Goal: Transaction & Acquisition: Purchase product/service

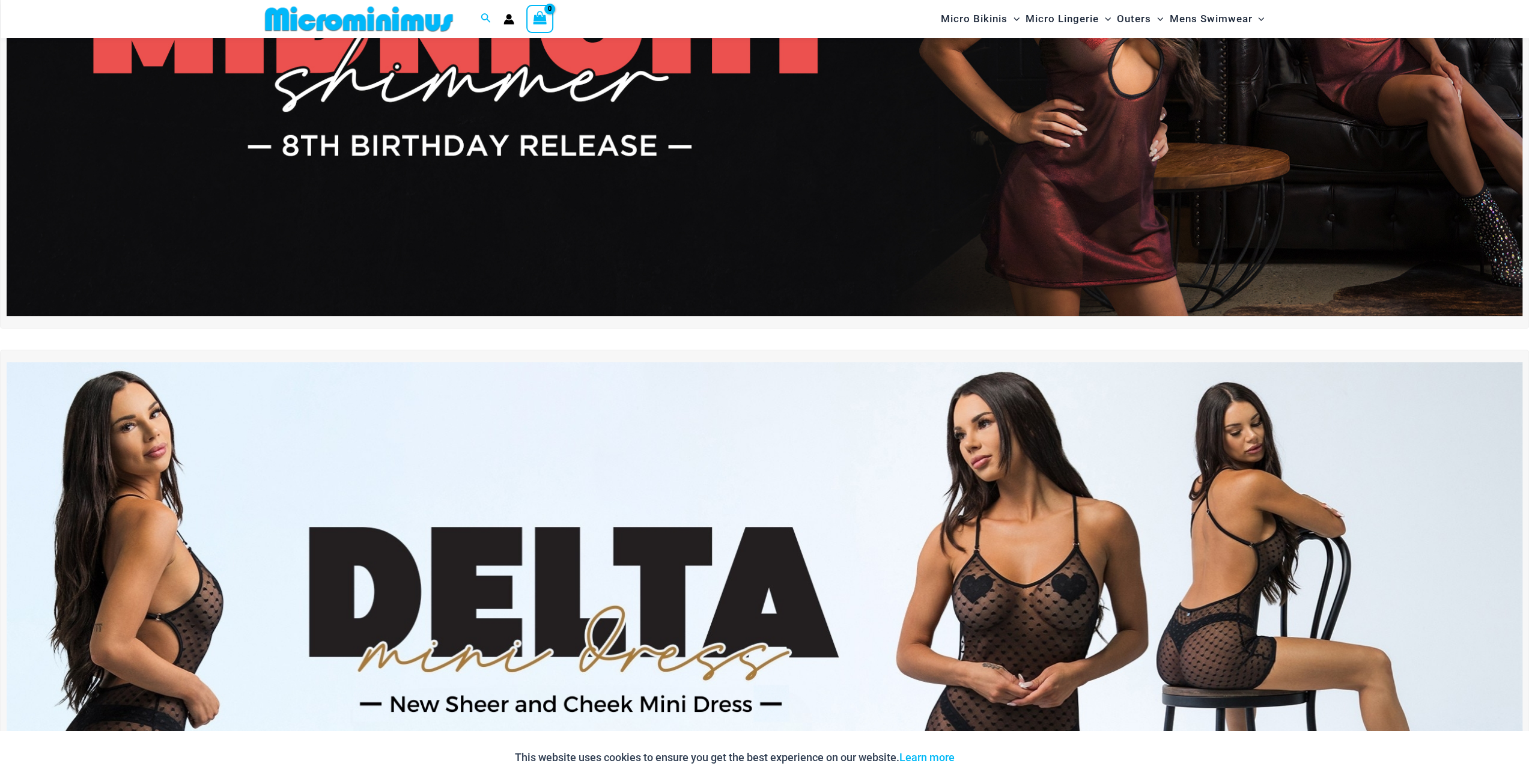
scroll to position [292, 0]
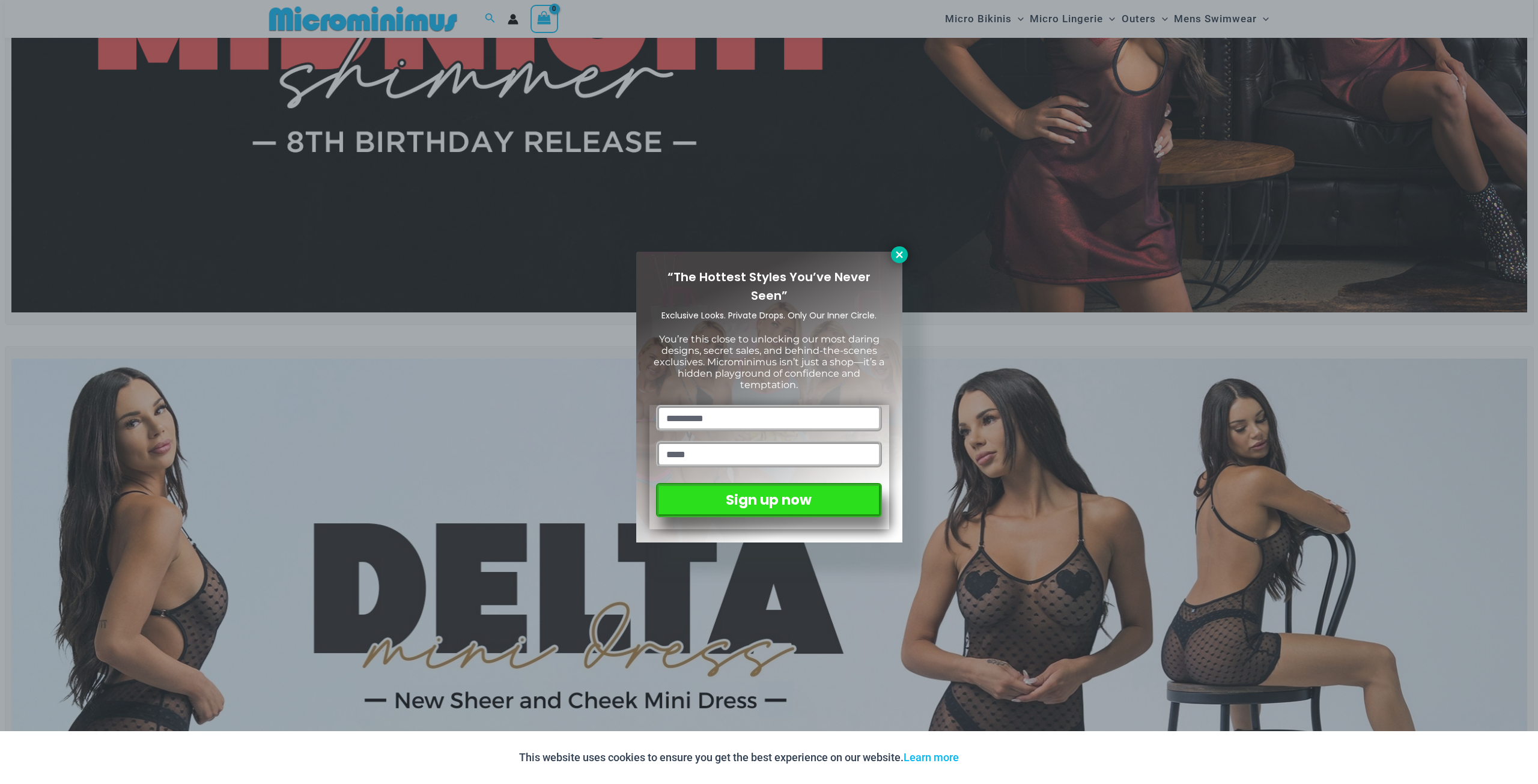
click at [902, 255] on icon at bounding box center [899, 254] width 11 height 11
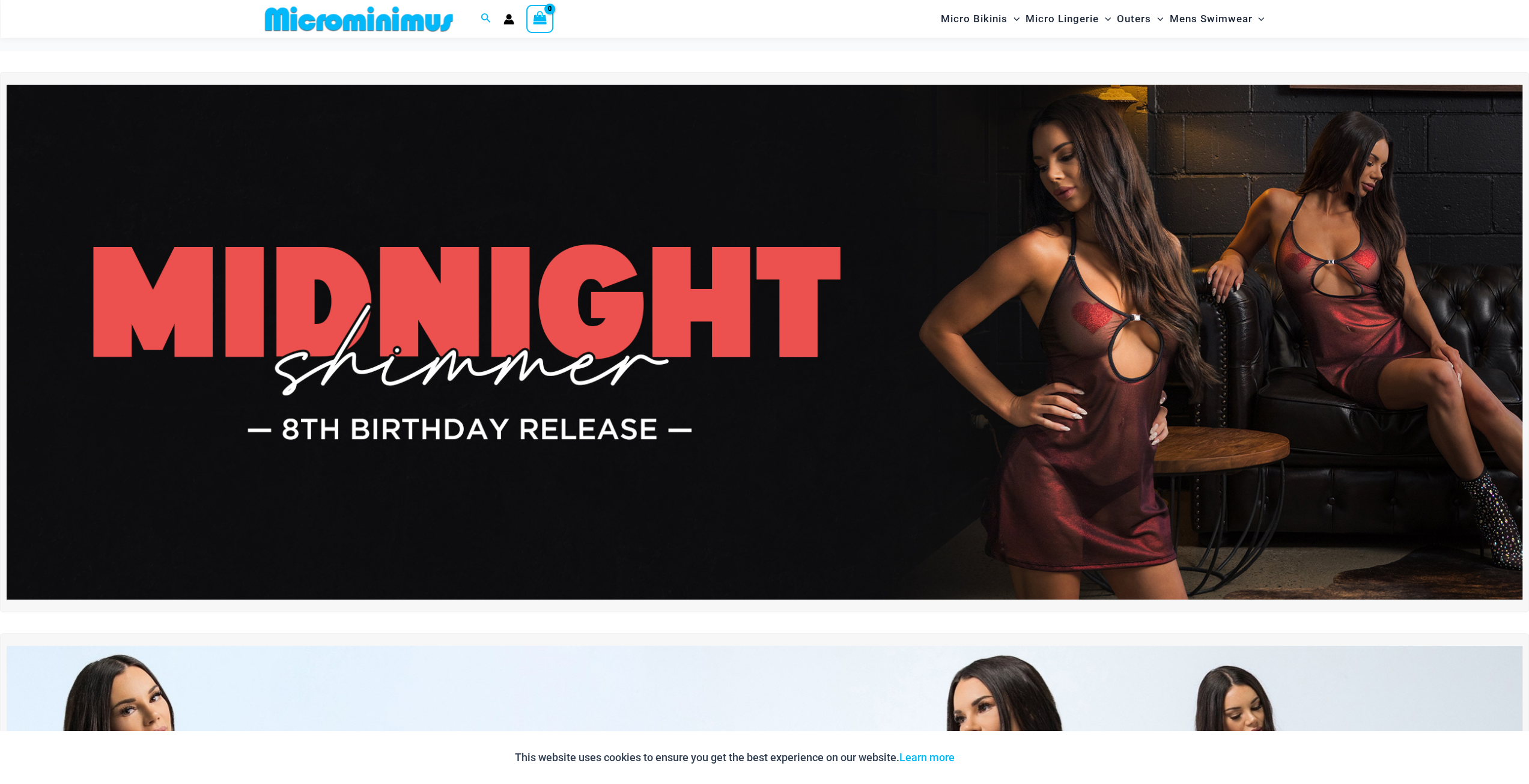
scroll to position [0, 0]
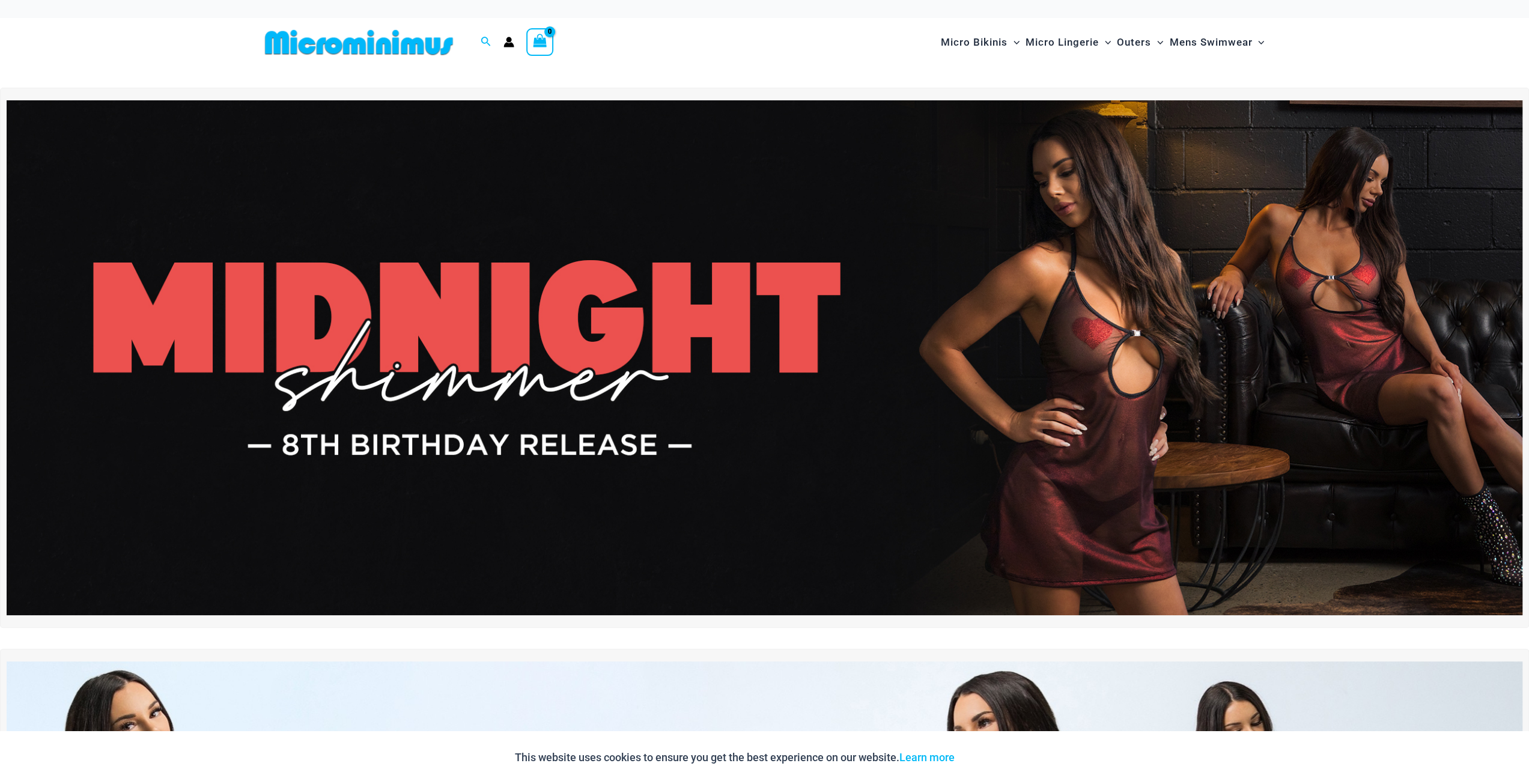
click at [798, 324] on img at bounding box center [764, 357] width 1516 height 515
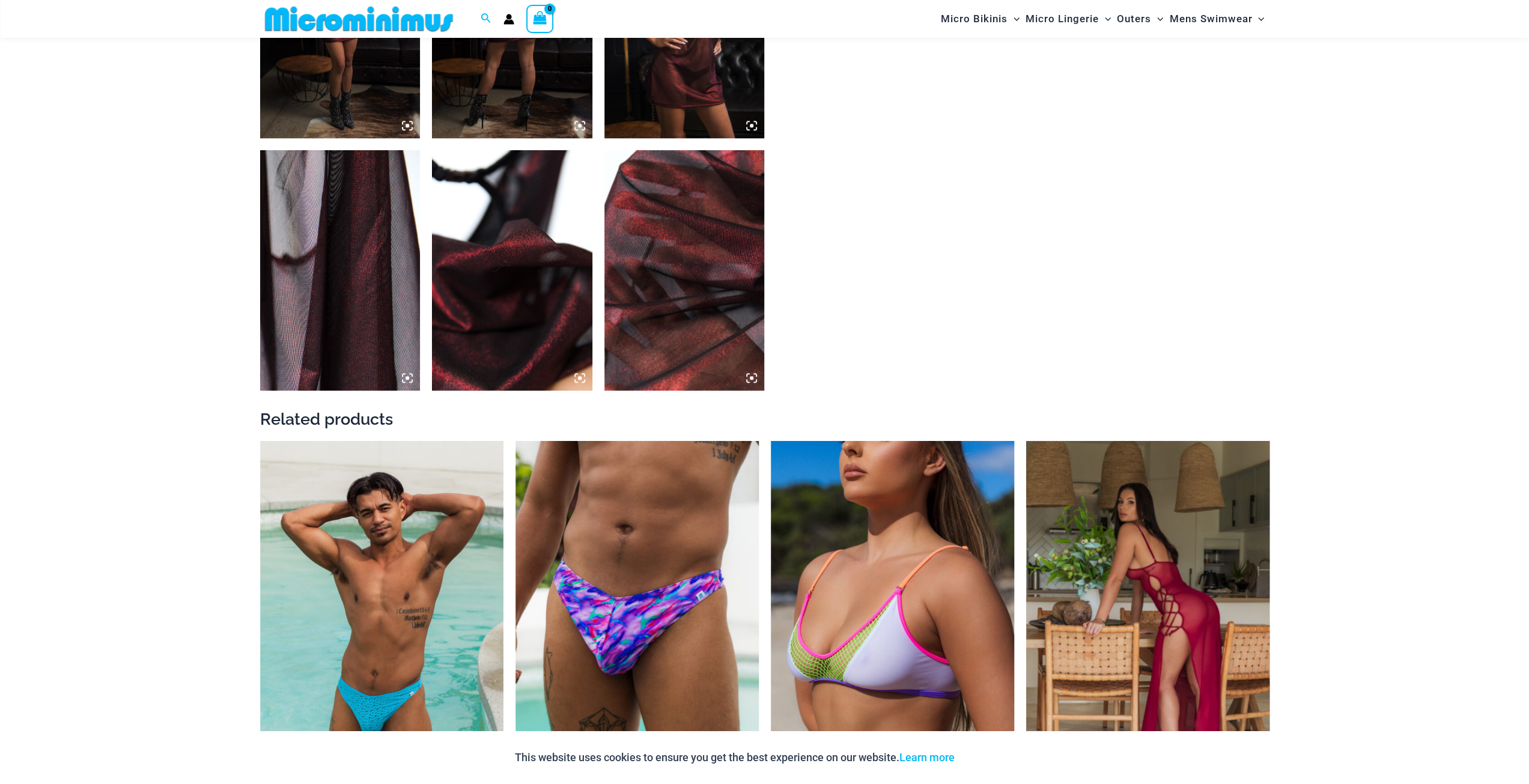
scroll to position [1370, 0]
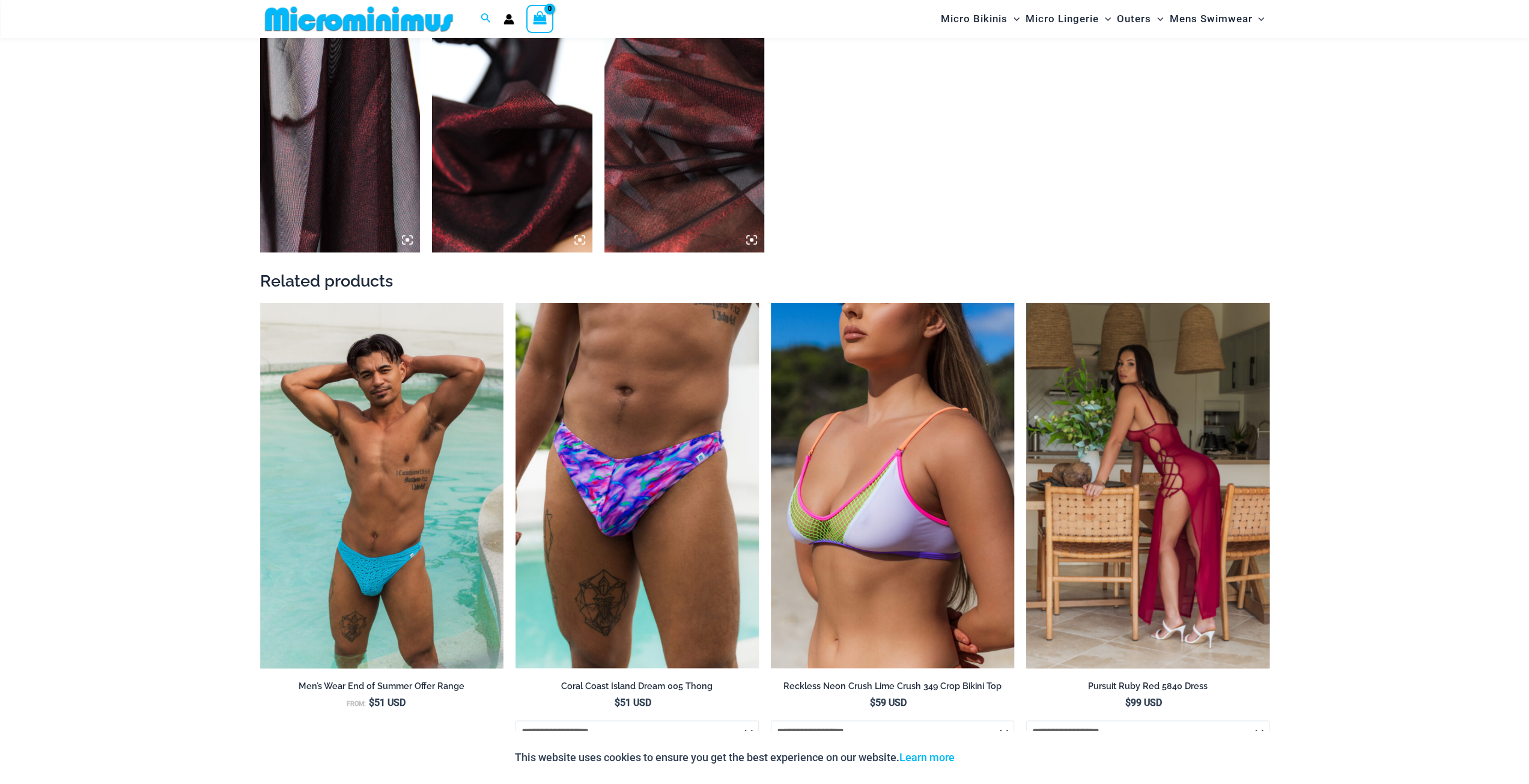
click at [1156, 509] on img at bounding box center [1148, 485] width 243 height 365
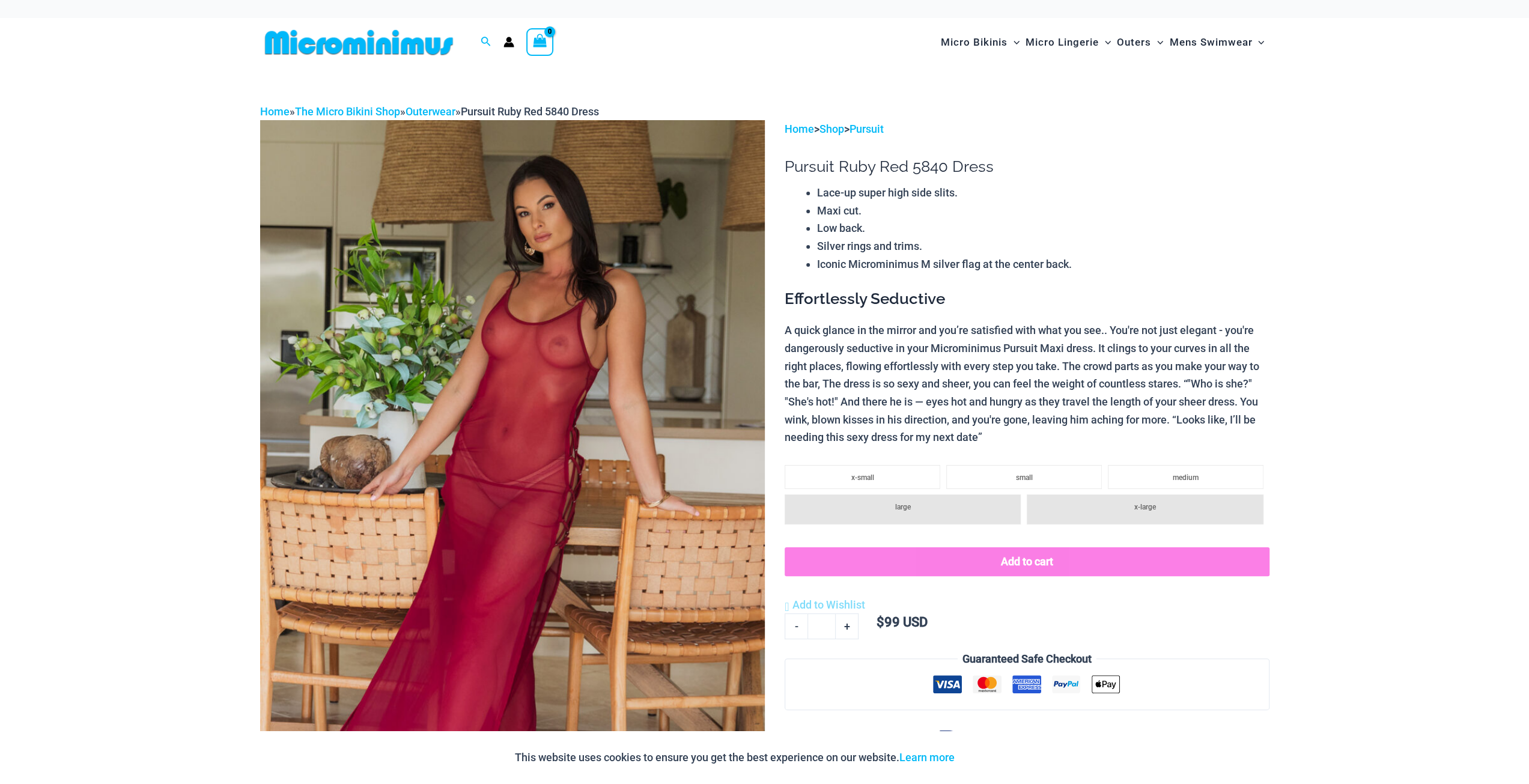
click at [499, 455] on img at bounding box center [512, 498] width 505 height 756
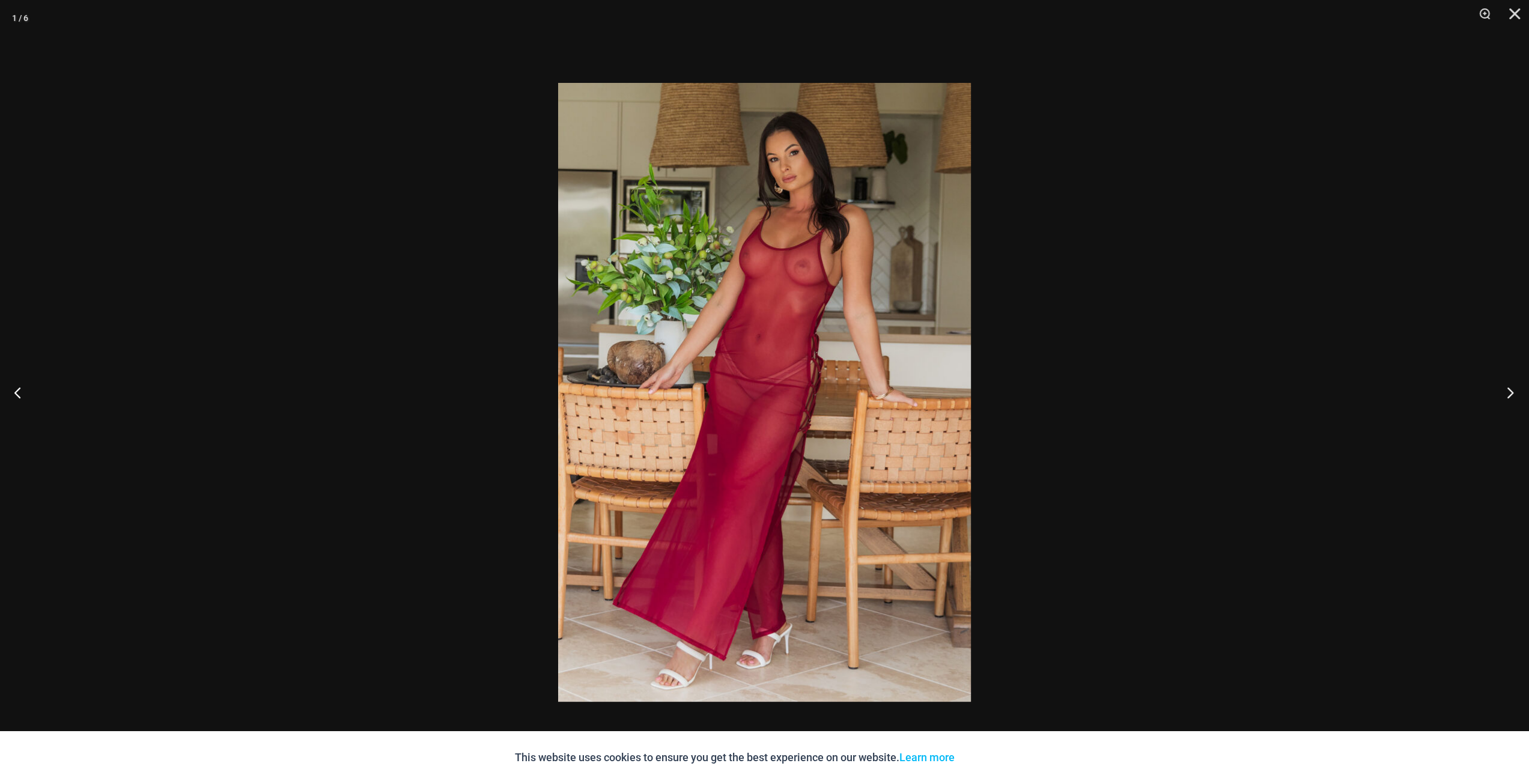
click at [1517, 392] on button "Next" at bounding box center [1507, 392] width 45 height 60
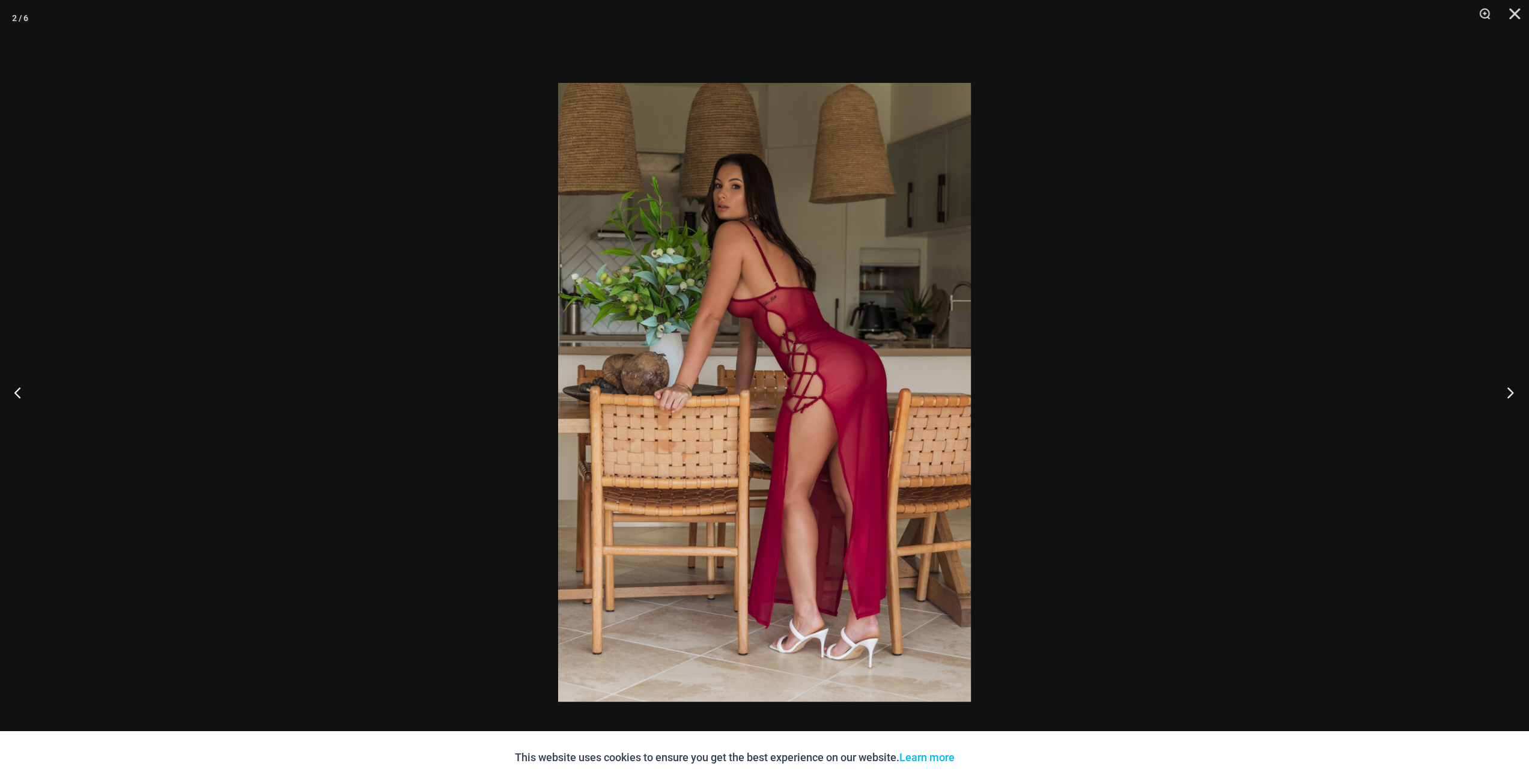
click at [1517, 392] on button "Next" at bounding box center [1507, 392] width 45 height 60
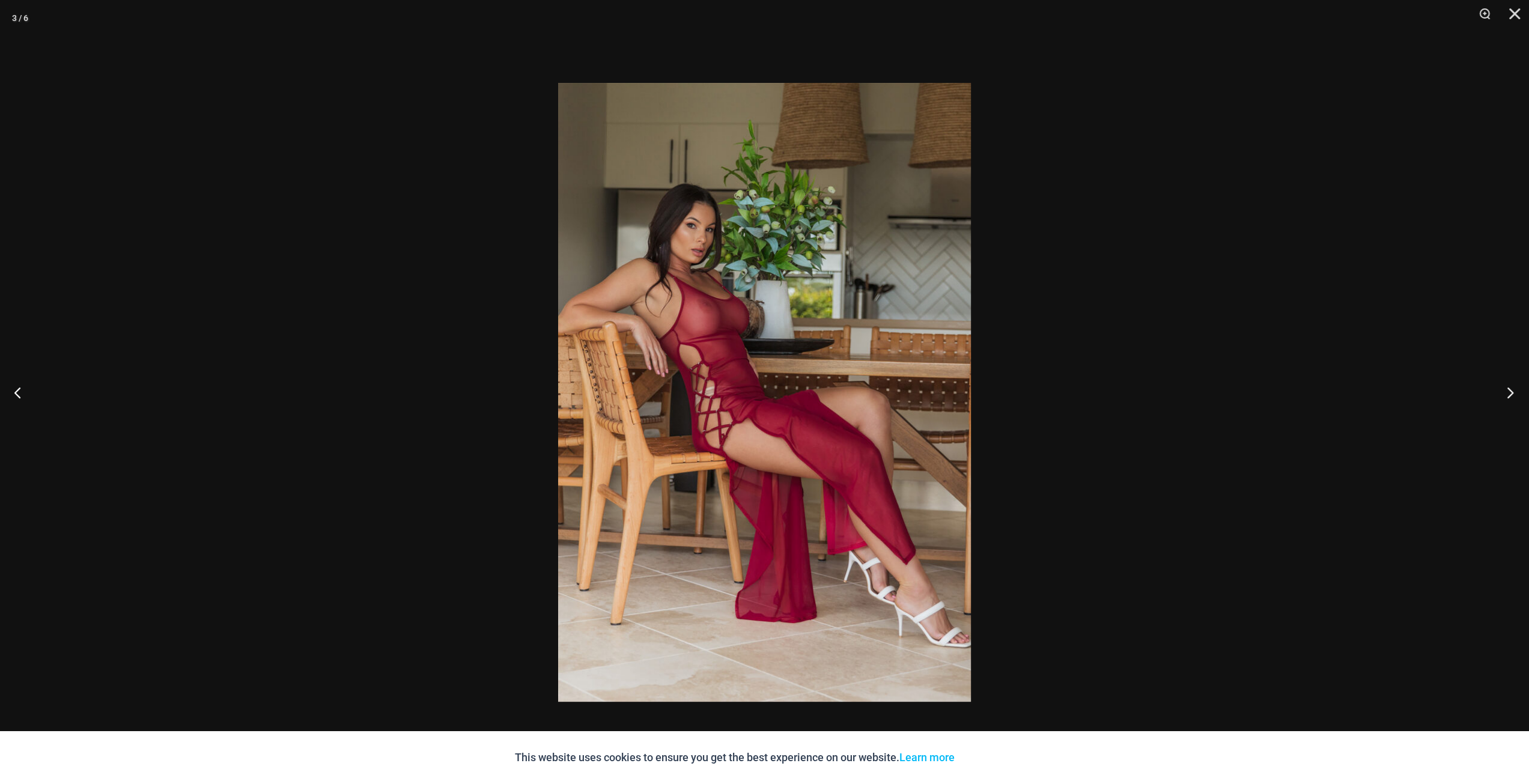
click at [1517, 392] on button "Next" at bounding box center [1507, 392] width 45 height 60
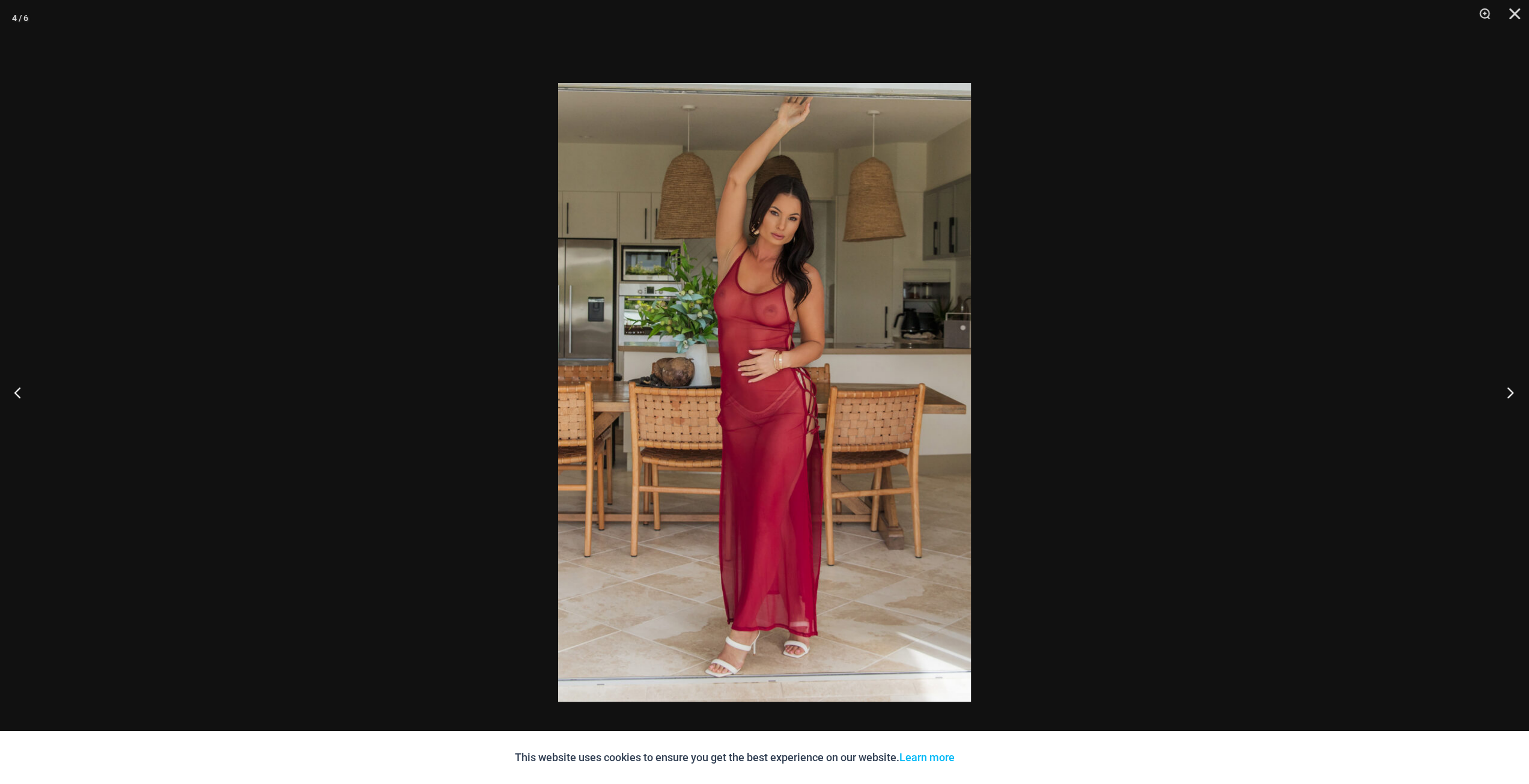
click at [1517, 392] on button "Next" at bounding box center [1507, 392] width 45 height 60
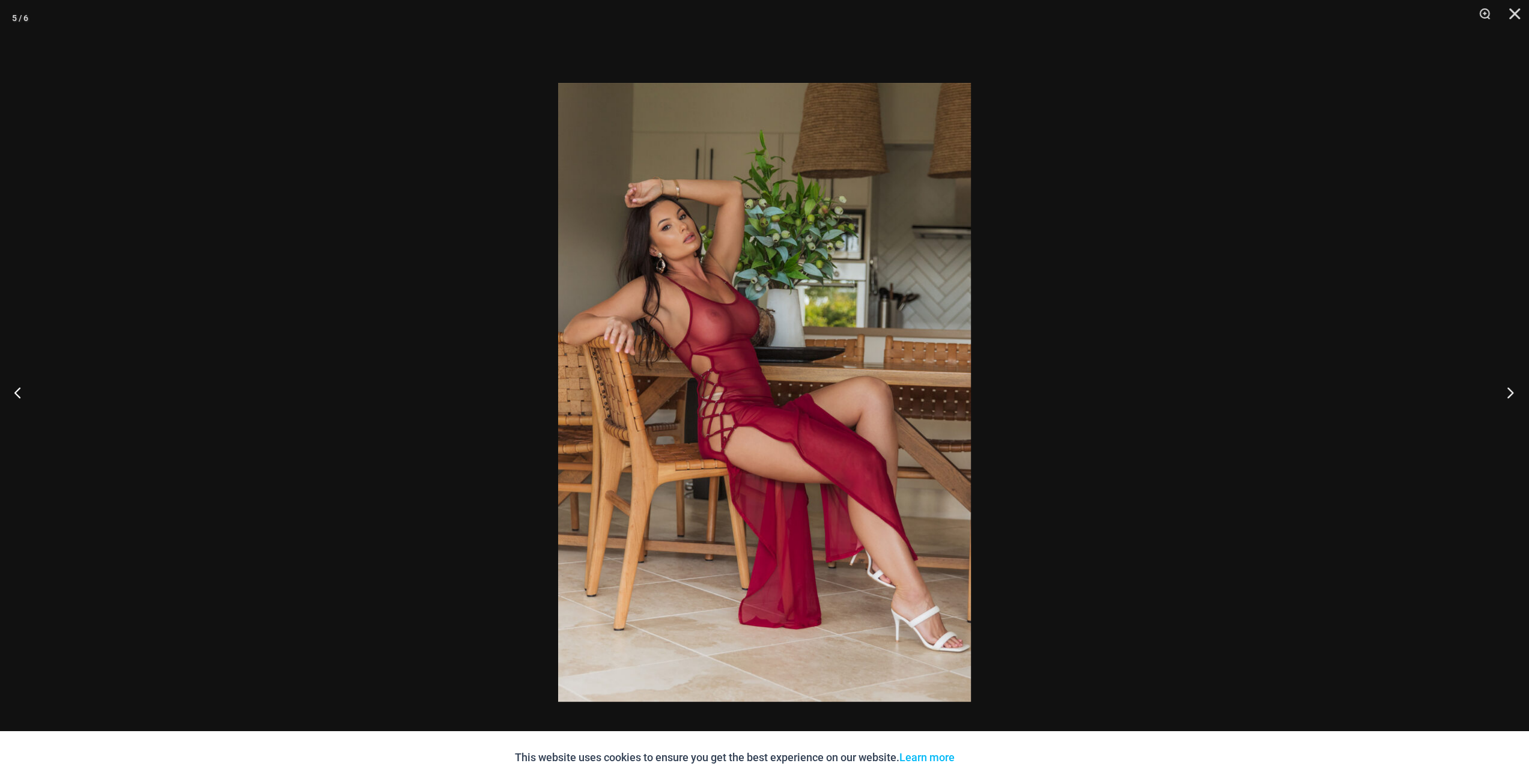
click at [1517, 392] on button "Next" at bounding box center [1507, 392] width 45 height 60
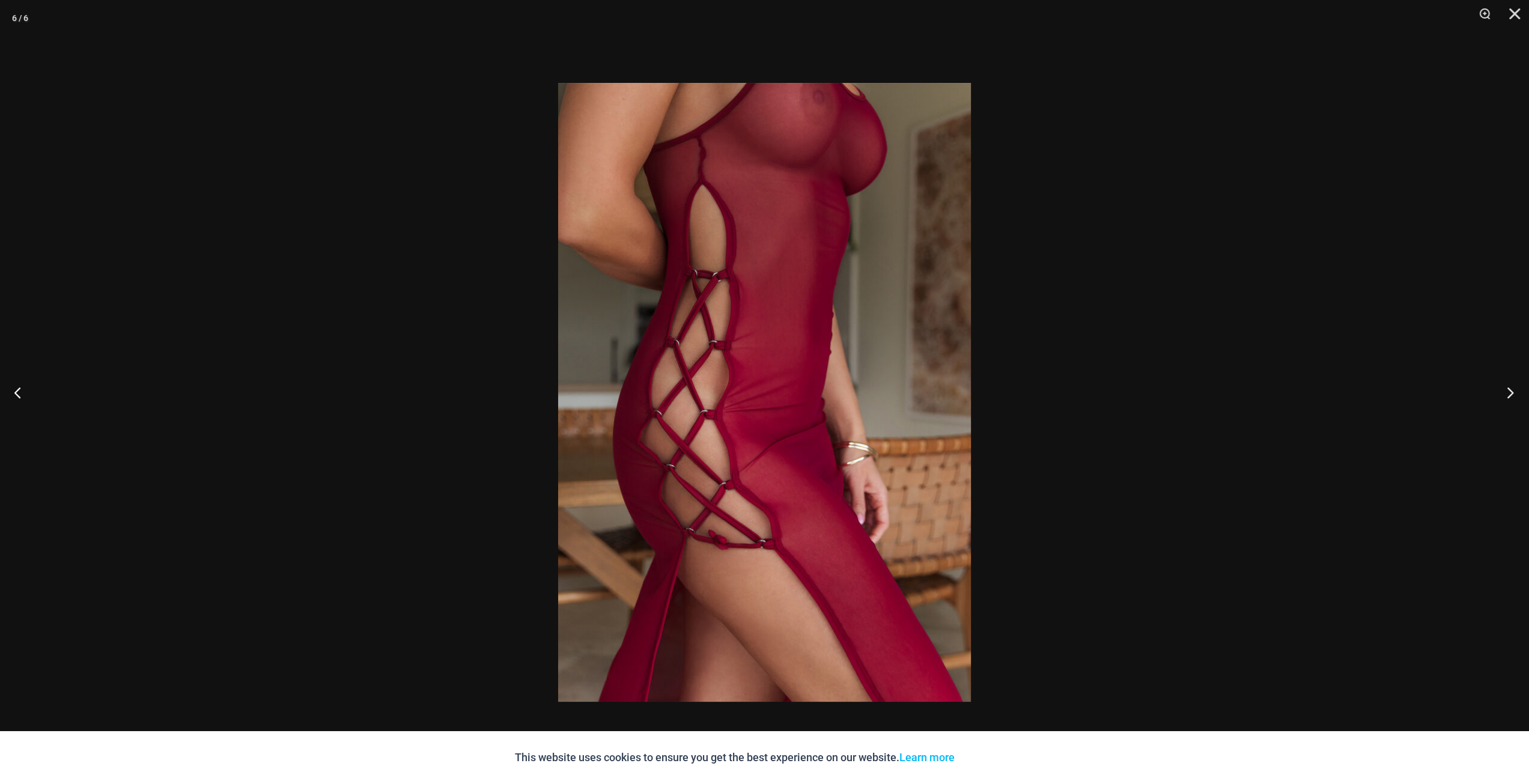
click at [1517, 392] on button "Next" at bounding box center [1507, 392] width 45 height 60
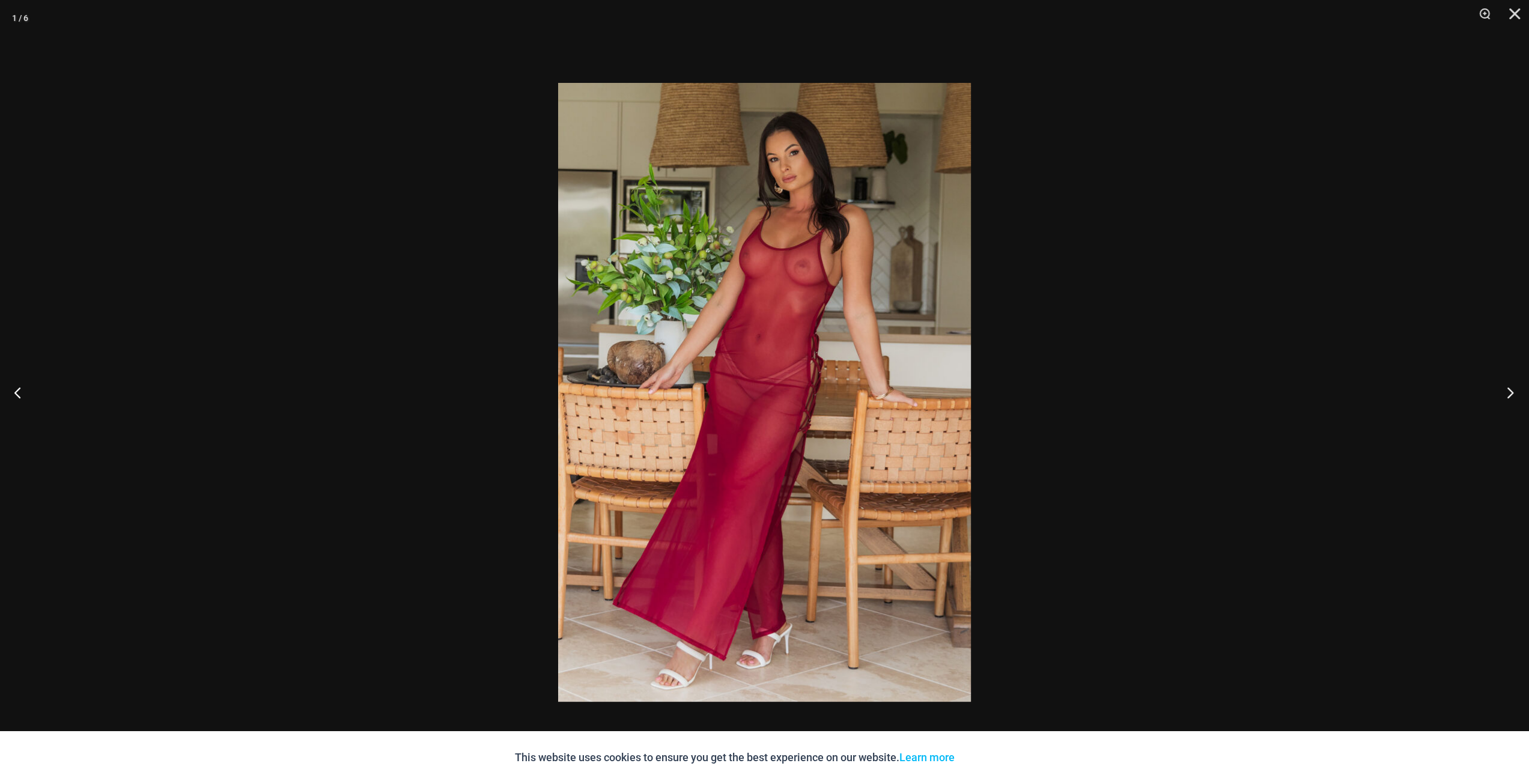
click at [1517, 392] on button "Next" at bounding box center [1507, 392] width 45 height 60
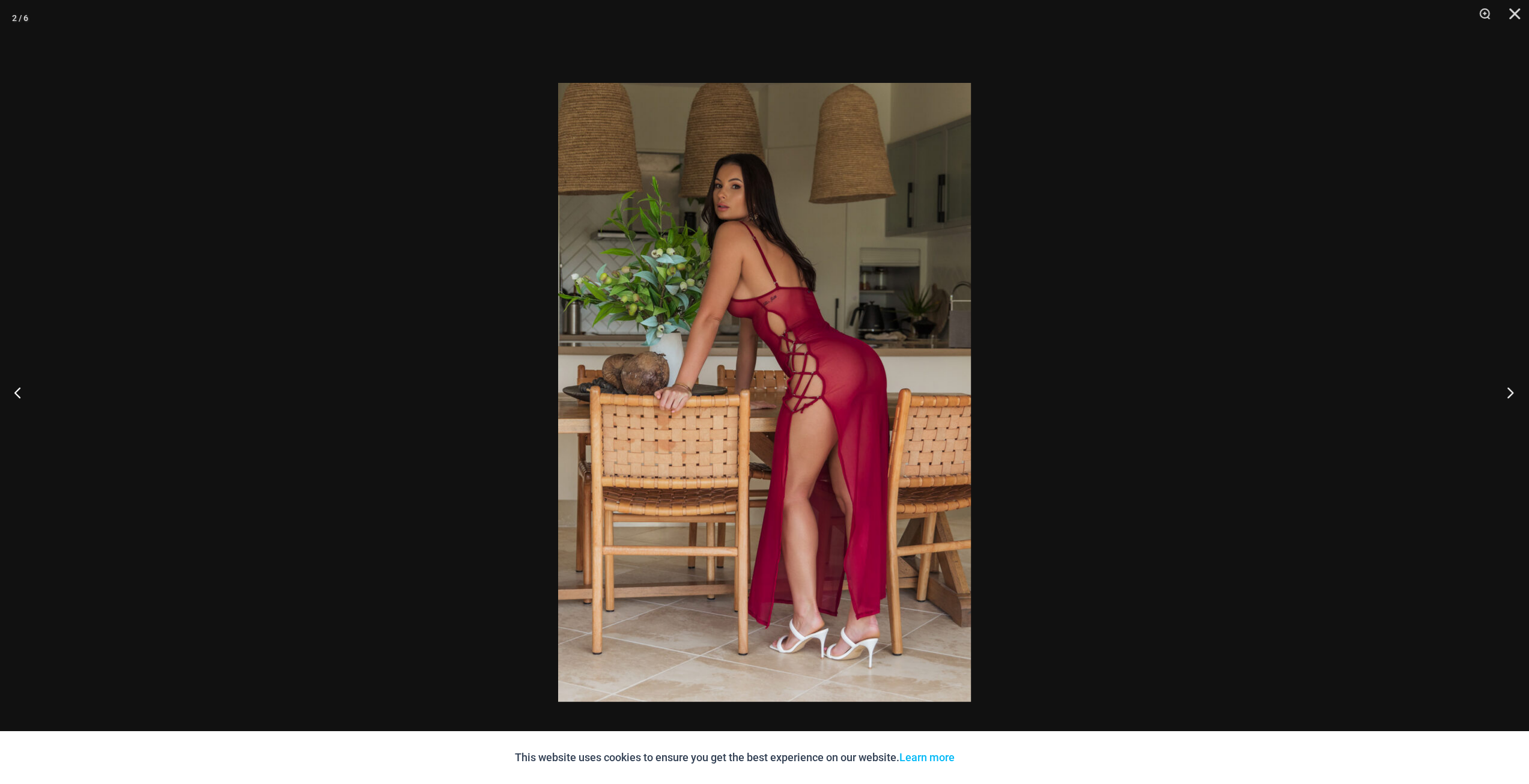
click at [1517, 392] on button "Next" at bounding box center [1507, 392] width 45 height 60
